Goal: Transaction & Acquisition: Purchase product/service

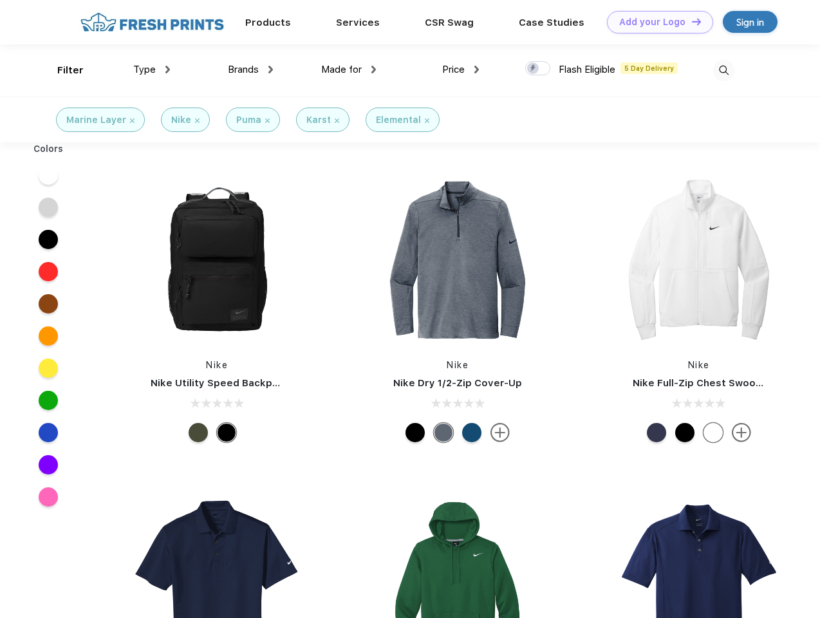
click at [655, 22] on link "Add your Logo Design Tool" at bounding box center [660, 22] width 106 height 23
click at [0, 0] on div "Design Tool" at bounding box center [0, 0] width 0 height 0
click at [691, 21] on link "Add your Logo Design Tool" at bounding box center [660, 22] width 106 height 23
click at [62, 70] on div "Filter" at bounding box center [70, 70] width 26 height 15
click at [152, 70] on span "Type" at bounding box center [144, 70] width 23 height 12
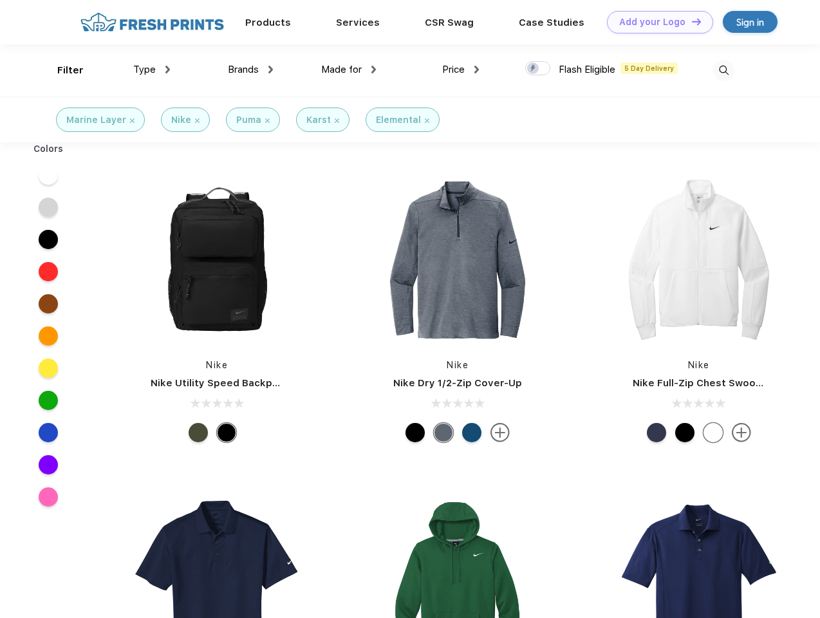
click at [250, 70] on span "Brands" at bounding box center [243, 70] width 31 height 12
click at [349, 70] on span "Made for" at bounding box center [341, 70] width 41 height 12
click at [461, 70] on span "Price" at bounding box center [453, 70] width 23 height 12
click at [538, 69] on div at bounding box center [537, 68] width 25 height 14
click at [534, 69] on input "checkbox" at bounding box center [529, 64] width 8 height 8
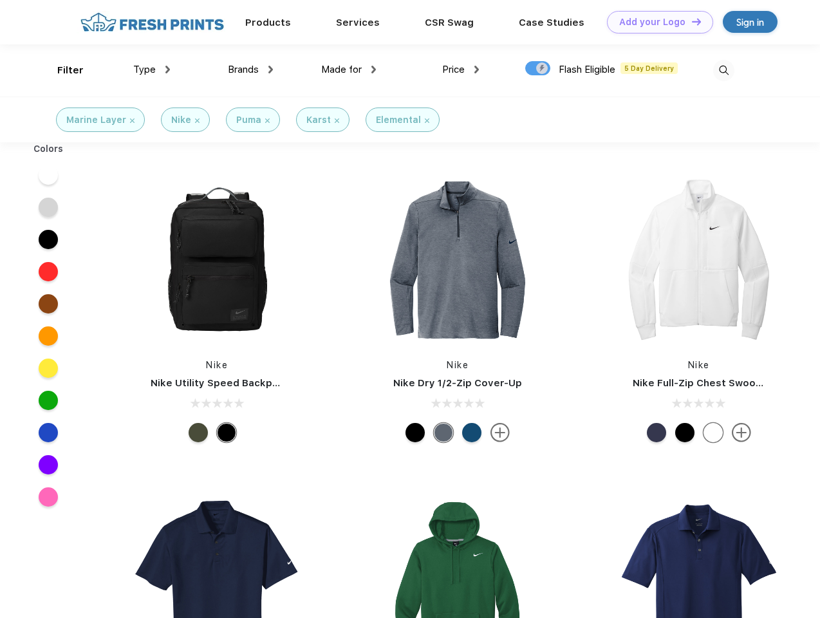
click at [723, 70] on img at bounding box center [723, 70] width 21 height 21
